Goal: Find specific page/section: Find specific page/section

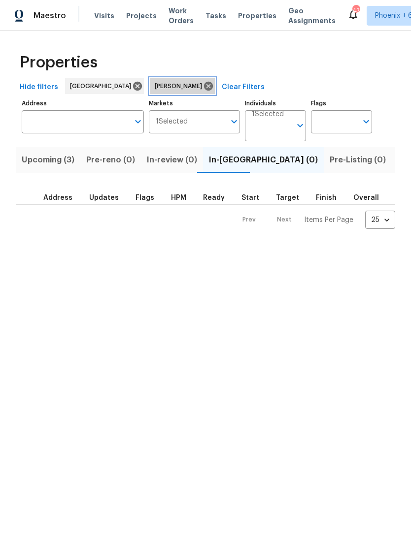
click at [203, 83] on icon at bounding box center [208, 86] width 11 height 11
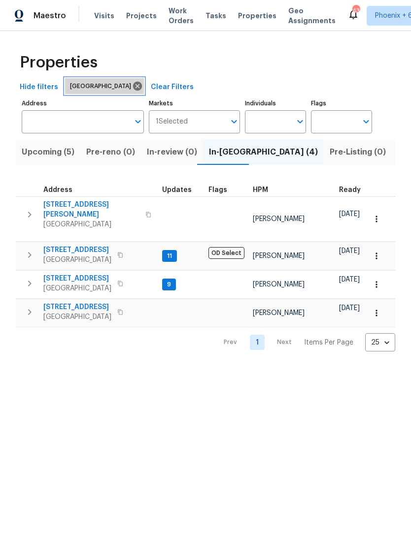
click at [133, 89] on icon at bounding box center [137, 86] width 9 height 9
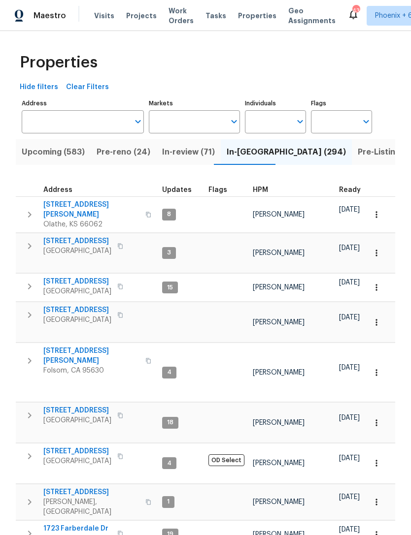
click at [193, 120] on input "Markets" at bounding box center [187, 121] width 77 height 23
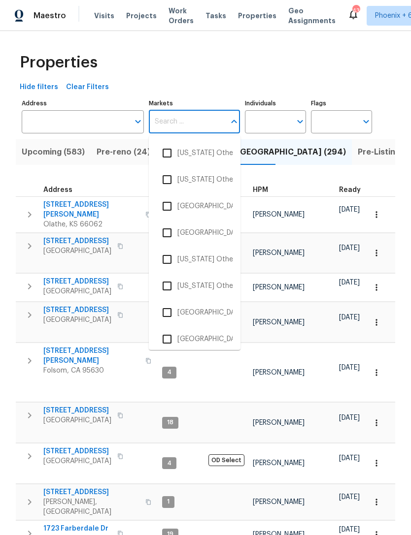
click at [243, 72] on div "Properties" at bounding box center [205, 63] width 379 height 32
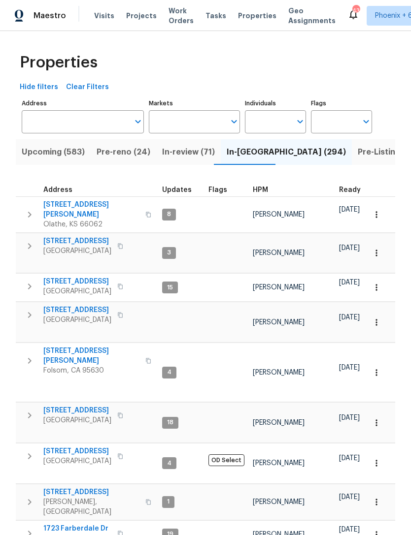
click at [207, 126] on input "Markets" at bounding box center [187, 121] width 77 height 23
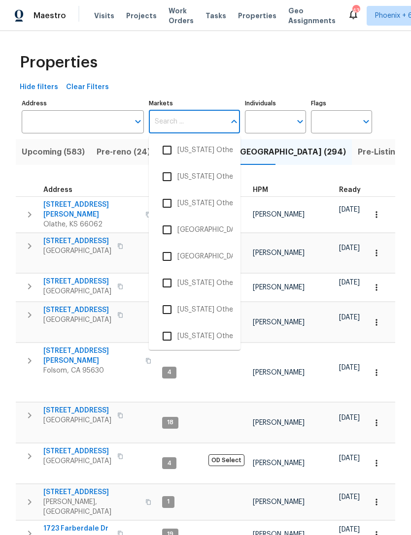
scroll to position [1892, 0]
click at [171, 311] on input "checkbox" at bounding box center [167, 308] width 21 height 21
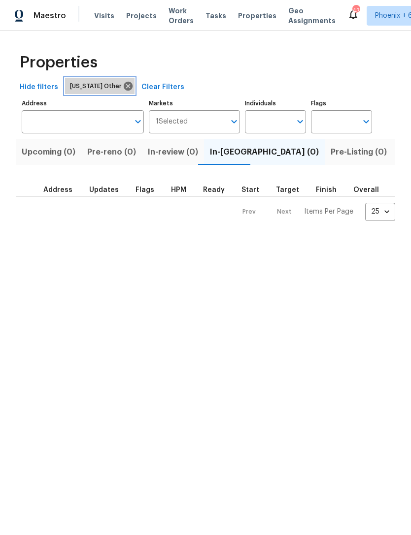
click at [124, 84] on icon at bounding box center [128, 86] width 9 height 9
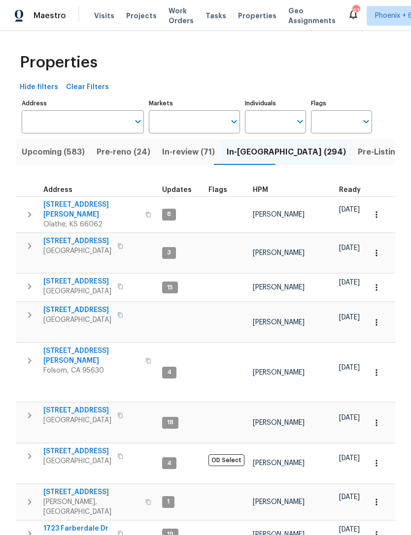
click at [202, 125] on input "Markets" at bounding box center [187, 121] width 77 height 23
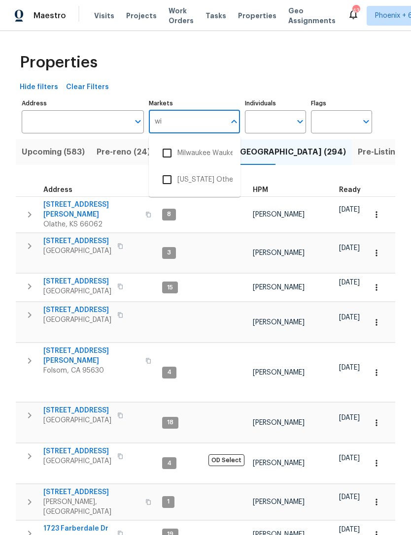
type input "w"
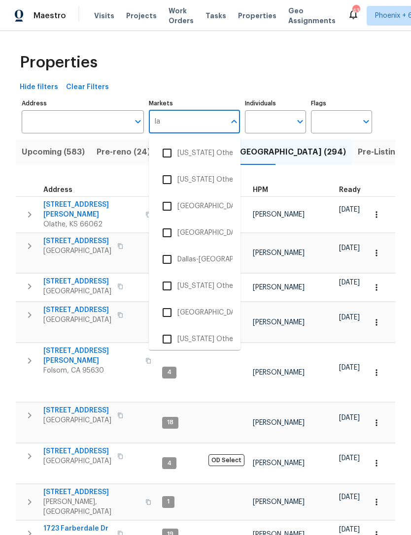
type input "las"
click at [194, 207] on li "[GEOGRAPHIC_DATA]" at bounding box center [195, 206] width 76 height 21
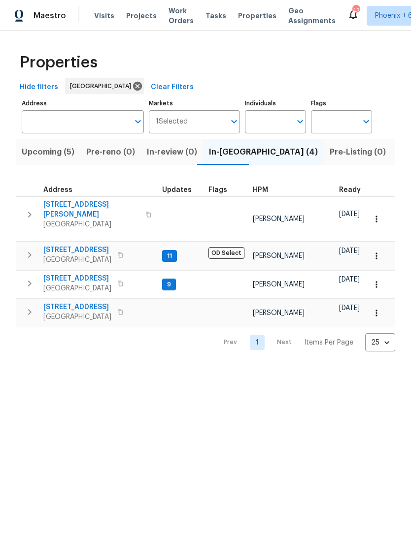
click at [265, 132] on input "Individuals" at bounding box center [268, 121] width 46 height 23
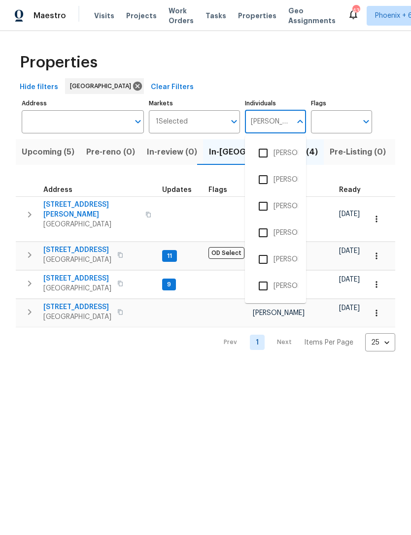
type input "julian"
click at [264, 154] on input "checkbox" at bounding box center [263, 153] width 21 height 21
